Goal: Task Accomplishment & Management: Check status

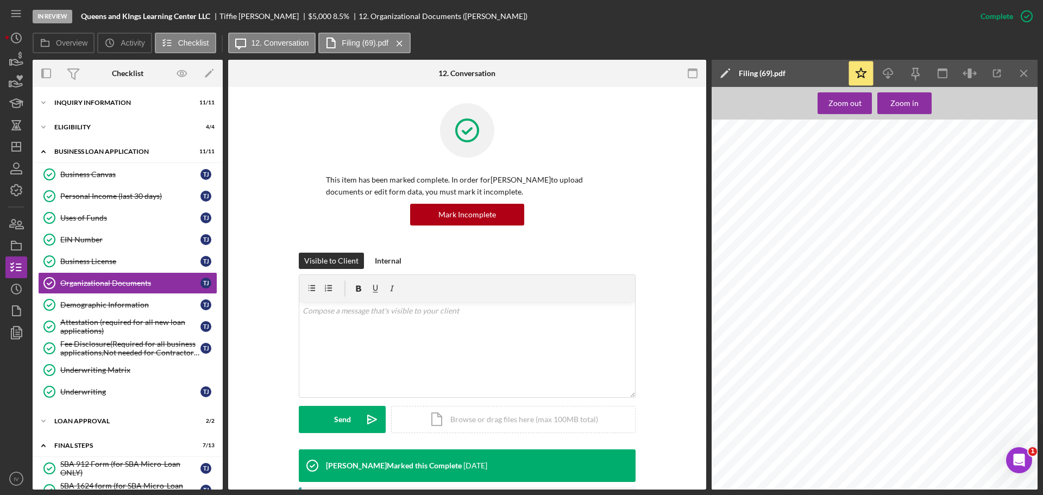
scroll to position [217, 0]
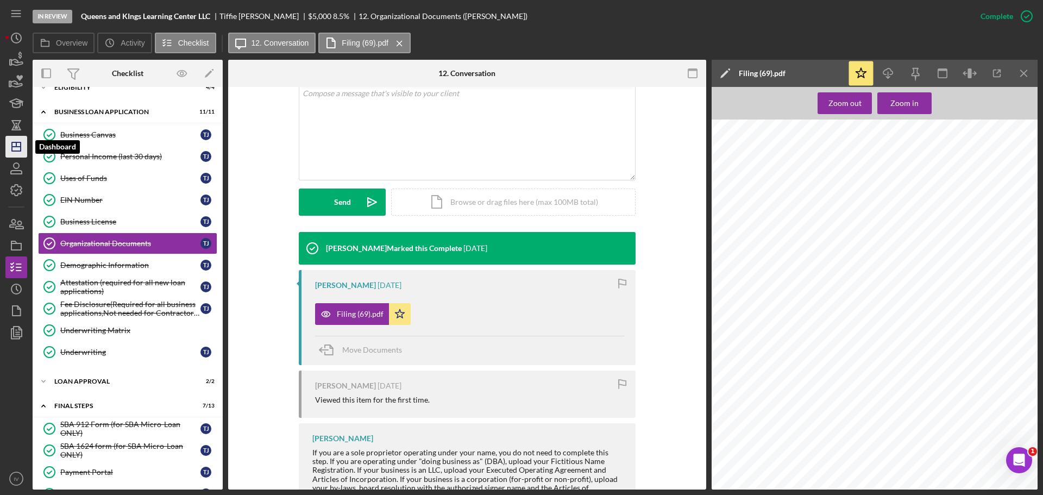
click at [18, 144] on icon "Icon/Dashboard" at bounding box center [16, 146] width 27 height 27
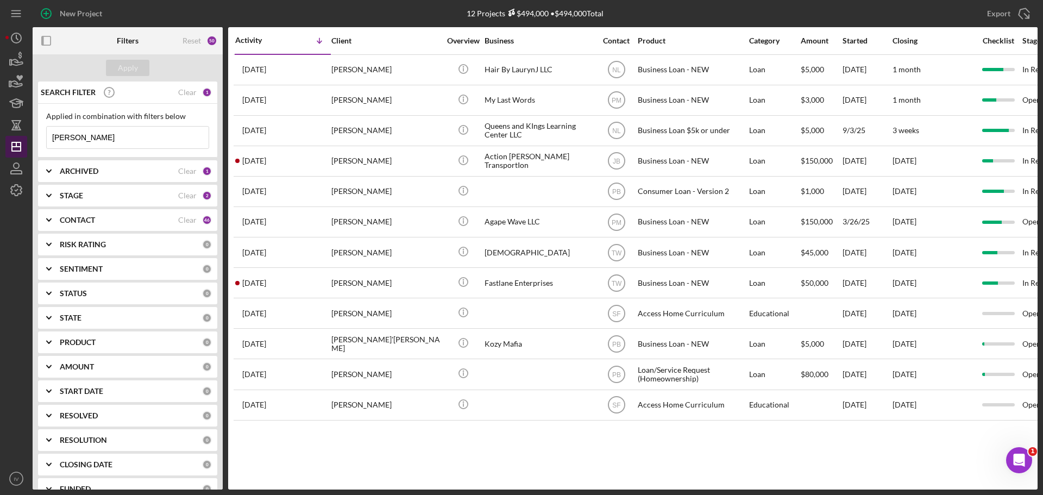
drag, startPoint x: 88, startPoint y: 139, endPoint x: 22, endPoint y: 147, distance: 66.2
click at [26, 143] on div "New Project 12 Projects $494,000 • $494,000 Total [PERSON_NAME] Export Icon/Exp…" at bounding box center [521, 245] width 1032 height 490
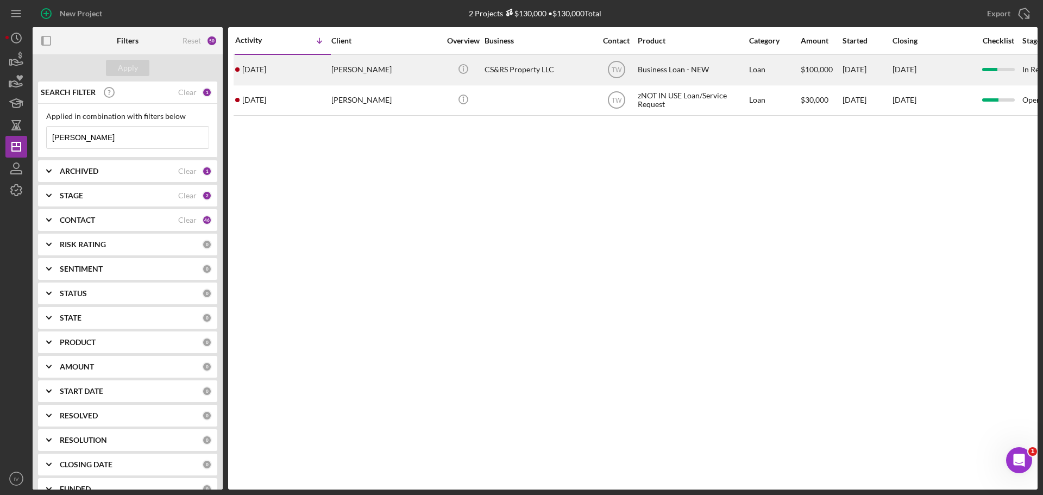
type input "[PERSON_NAME]"
click at [367, 65] on div "[PERSON_NAME]" at bounding box center [385, 69] width 109 height 29
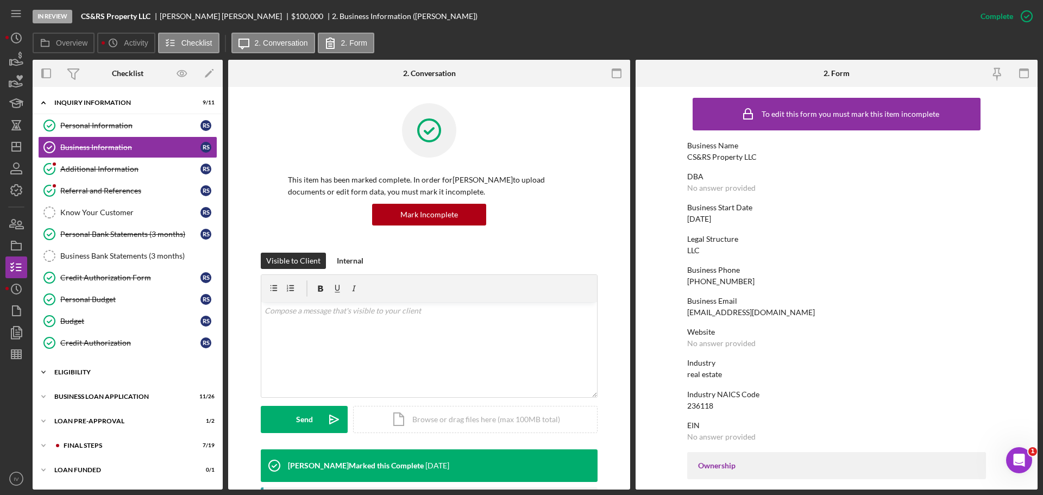
click at [73, 373] on div "ELIGIBILITY" at bounding box center [131, 372] width 155 height 7
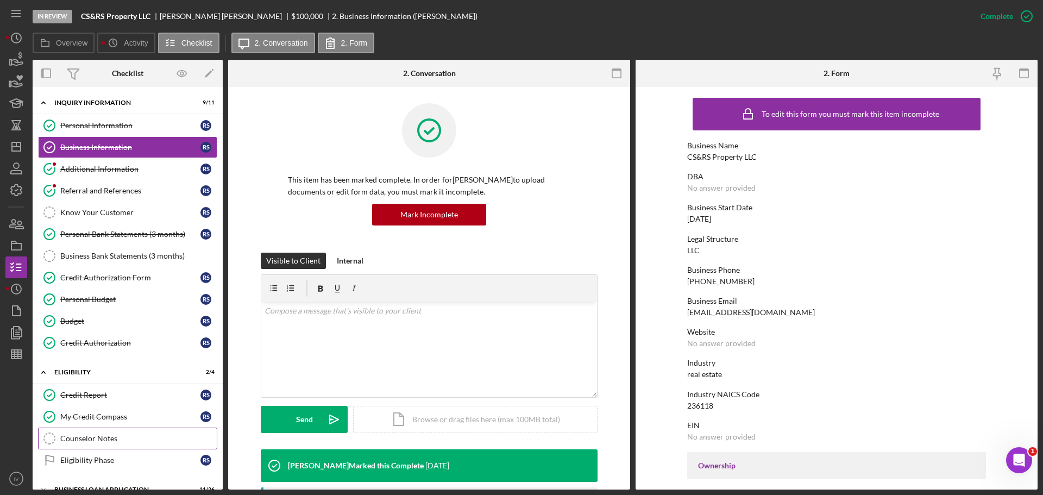
scroll to position [90, 0]
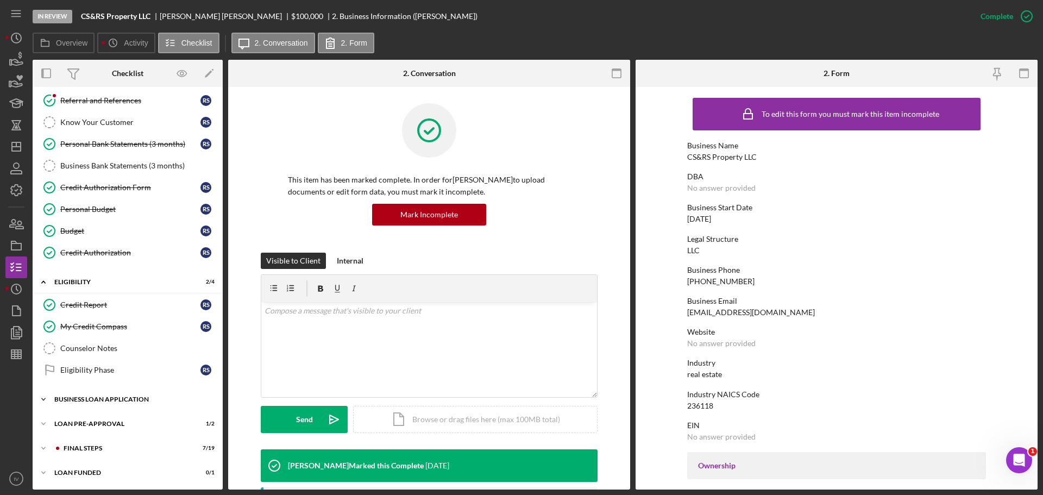
click at [106, 399] on div "BUSINESS LOAN APPLICATION" at bounding box center [131, 399] width 155 height 7
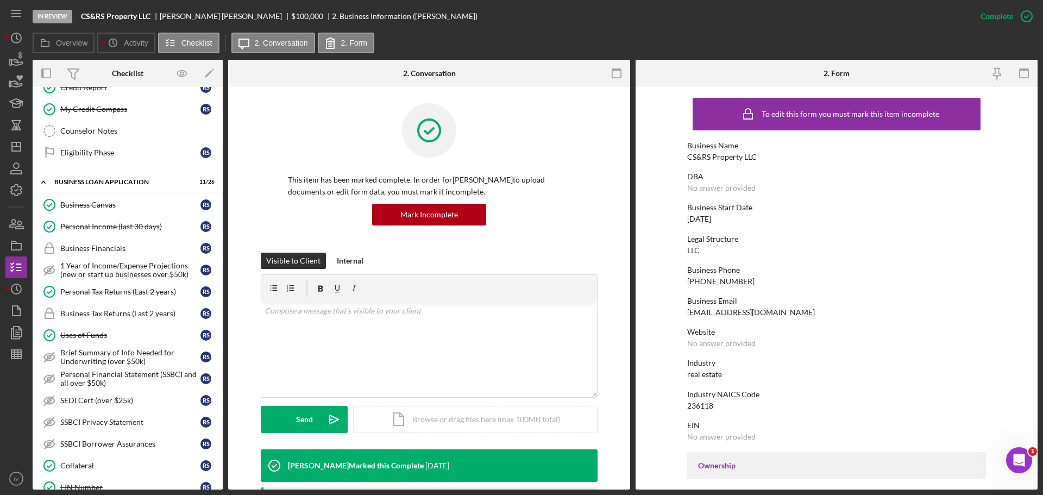
scroll to position [470, 0]
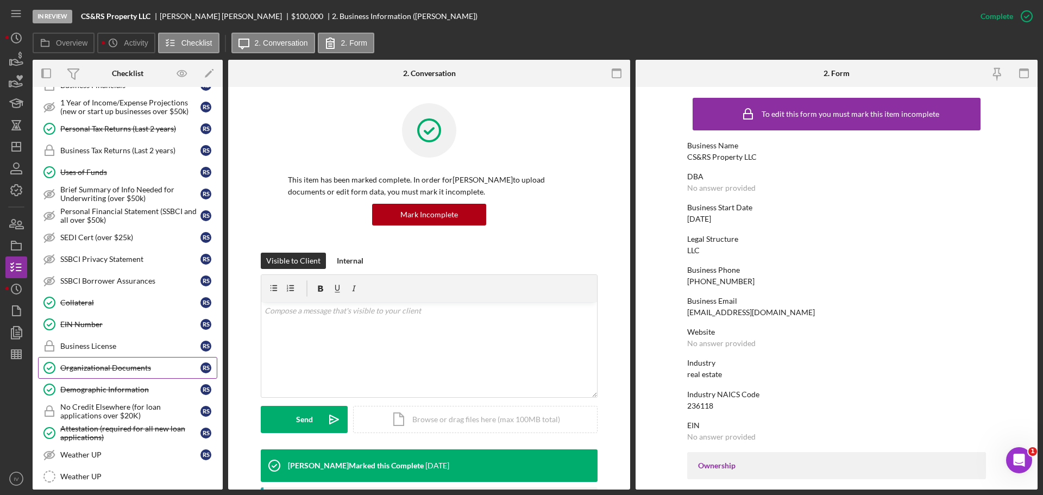
click at [108, 362] on link "Organizational Documents Organizational Documents R S" at bounding box center [127, 368] width 179 height 22
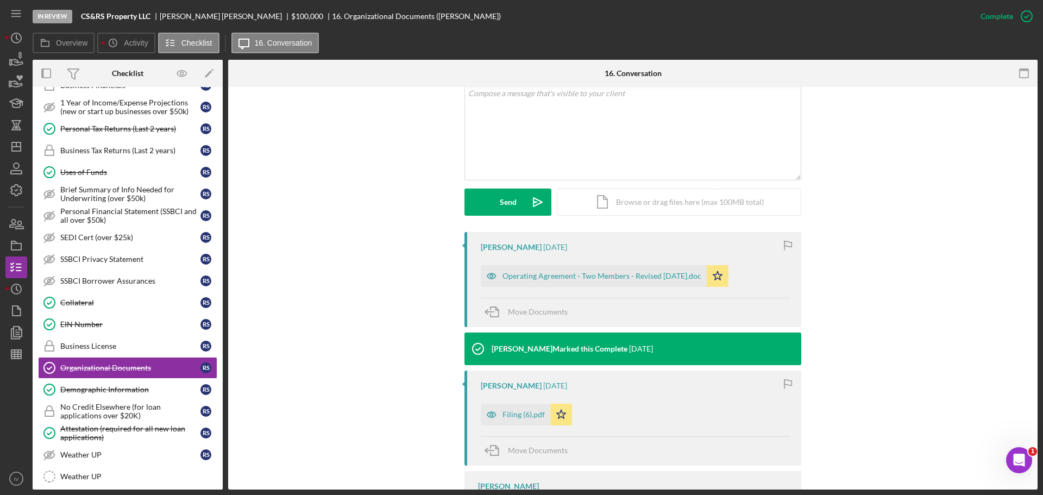
scroll to position [312, 0]
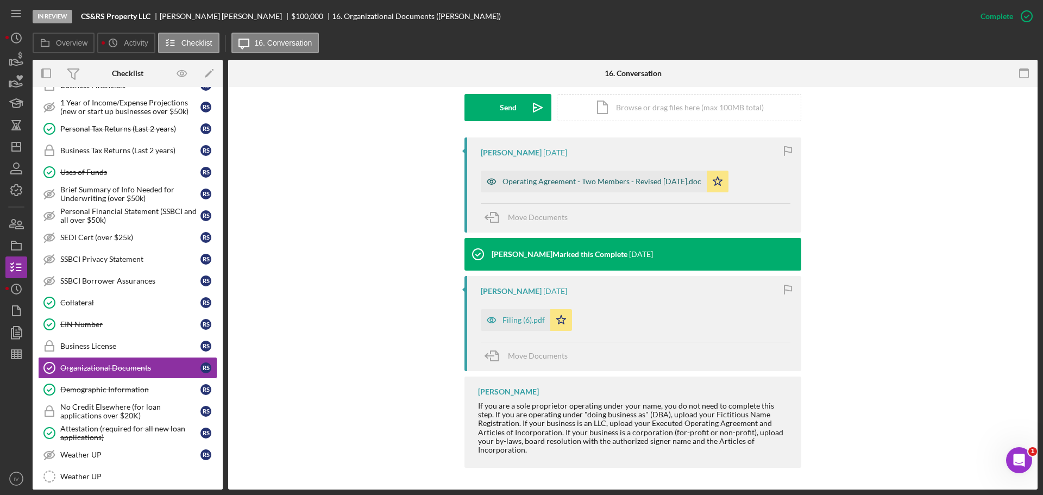
click at [532, 183] on div "Operating Agreement - Two Members - Revised [DATE].doc" at bounding box center [602, 181] width 199 height 9
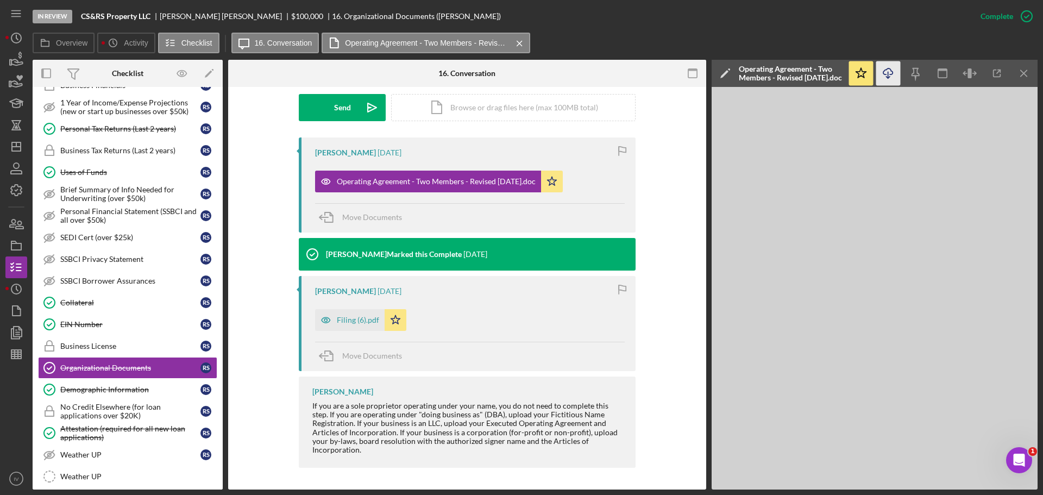
click at [892, 73] on icon "Icon/Download" at bounding box center [888, 73] width 24 height 24
click at [354, 321] on div "Filing (6).pdf" at bounding box center [358, 320] width 42 height 9
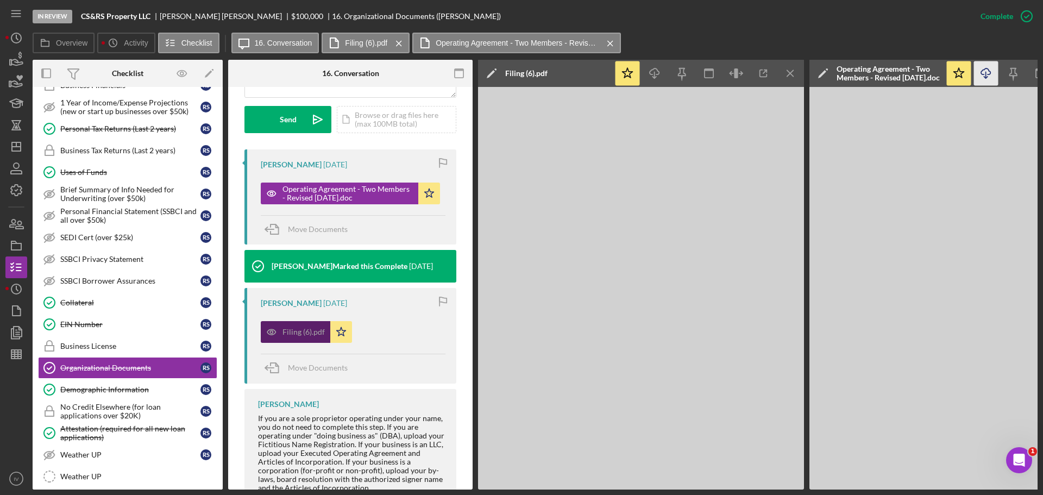
scroll to position [324, 0]
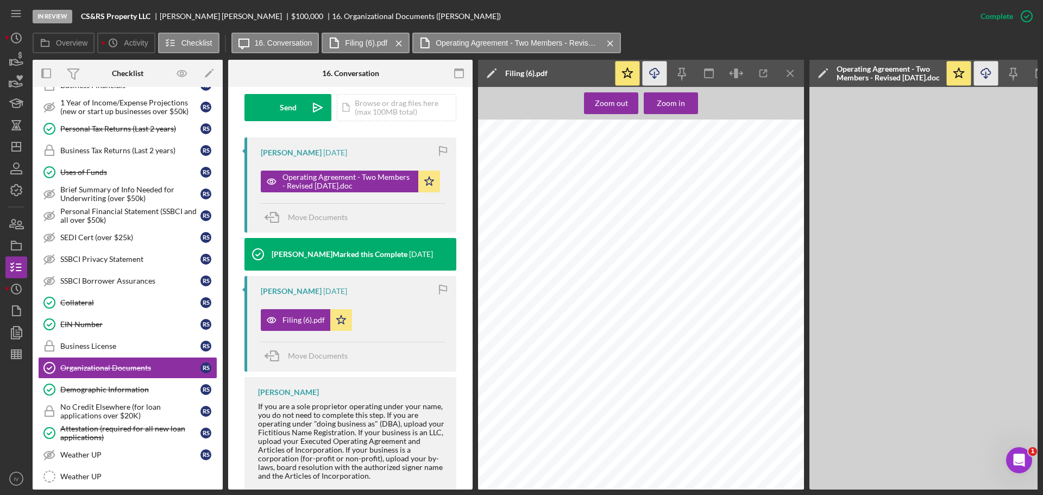
click at [654, 74] on icon "Icon/Download" at bounding box center [655, 73] width 24 height 24
click at [80, 303] on div "Collateral" at bounding box center [130, 302] width 140 height 9
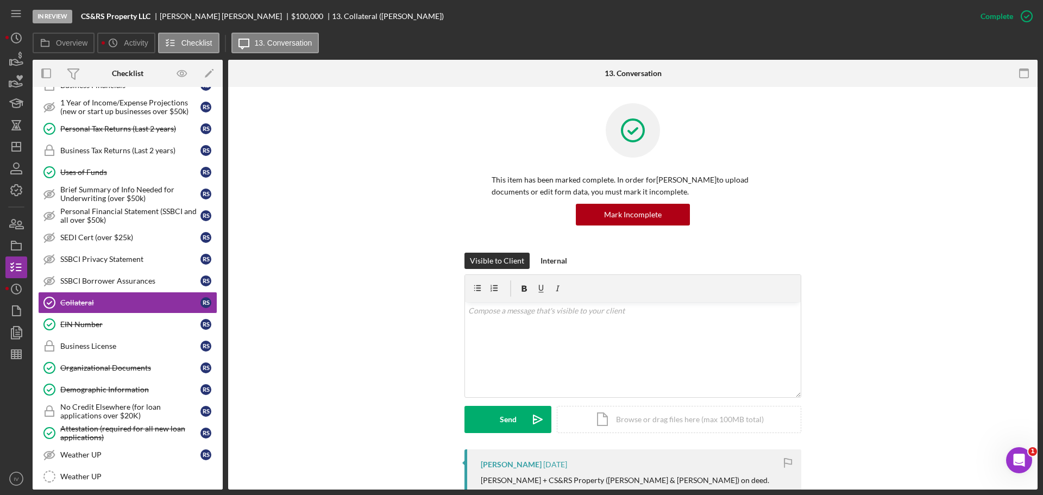
scroll to position [272, 0]
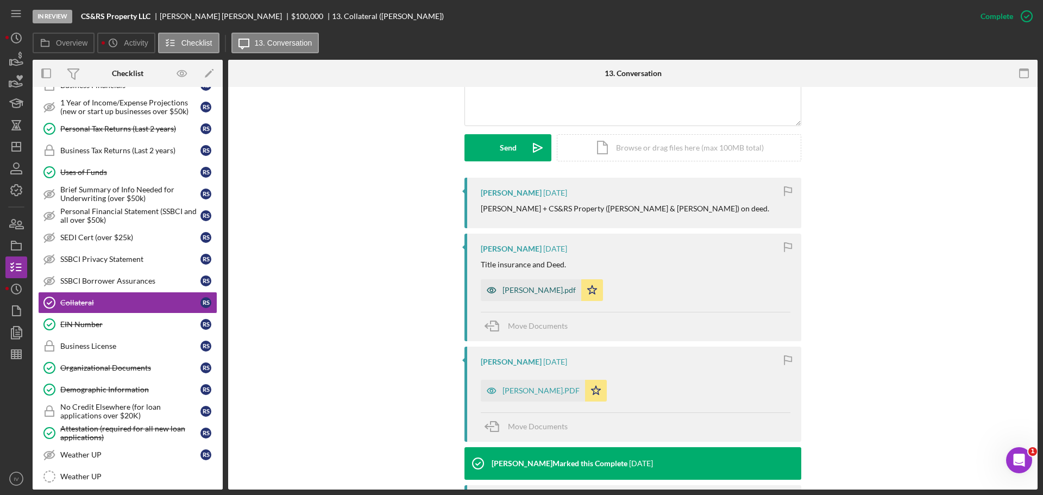
click at [546, 292] on div "[PERSON_NAME].pdf" at bounding box center [539, 290] width 73 height 9
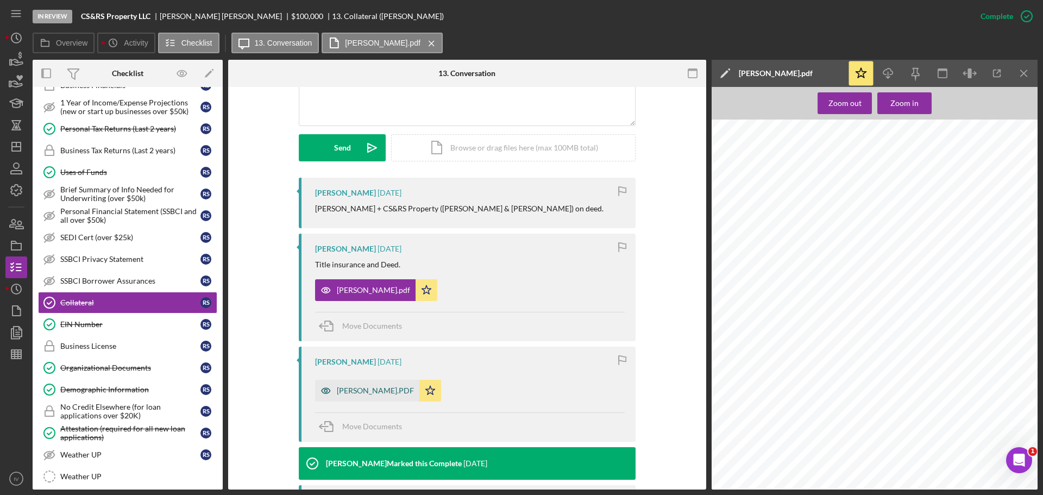
click at [375, 391] on div "[PERSON_NAME].PDF" at bounding box center [375, 390] width 77 height 9
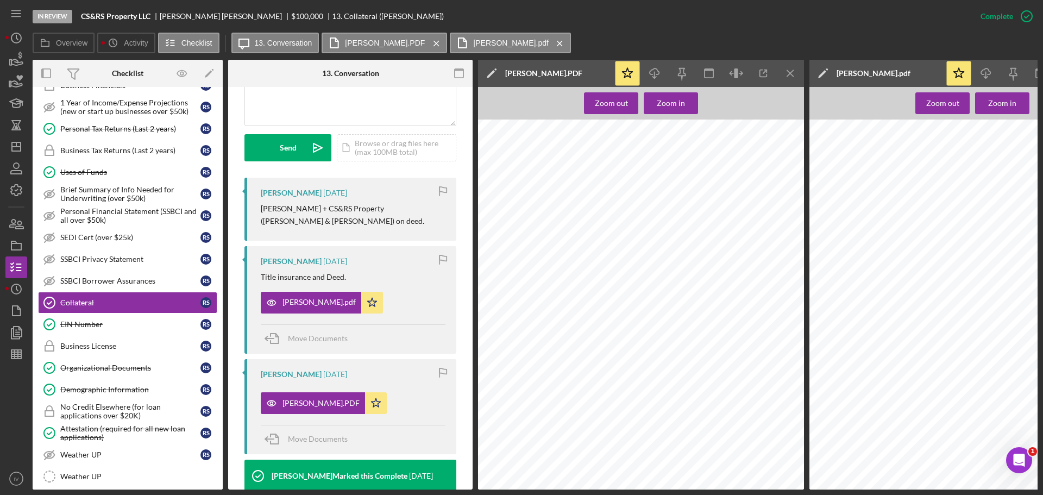
scroll to position [489, 0]
click at [655, 76] on line "button" at bounding box center [655, 75] width 0 height 6
